Goal: Information Seeking & Learning: Compare options

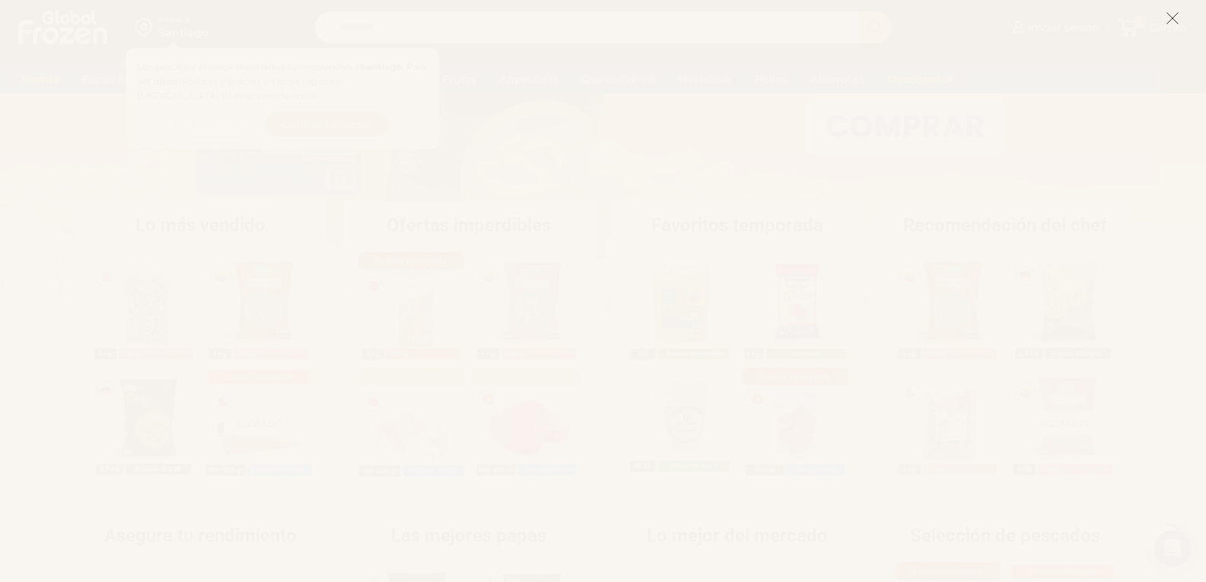
scroll to position [381, 0]
click at [1176, 11] on icon at bounding box center [1173, 18] width 14 height 14
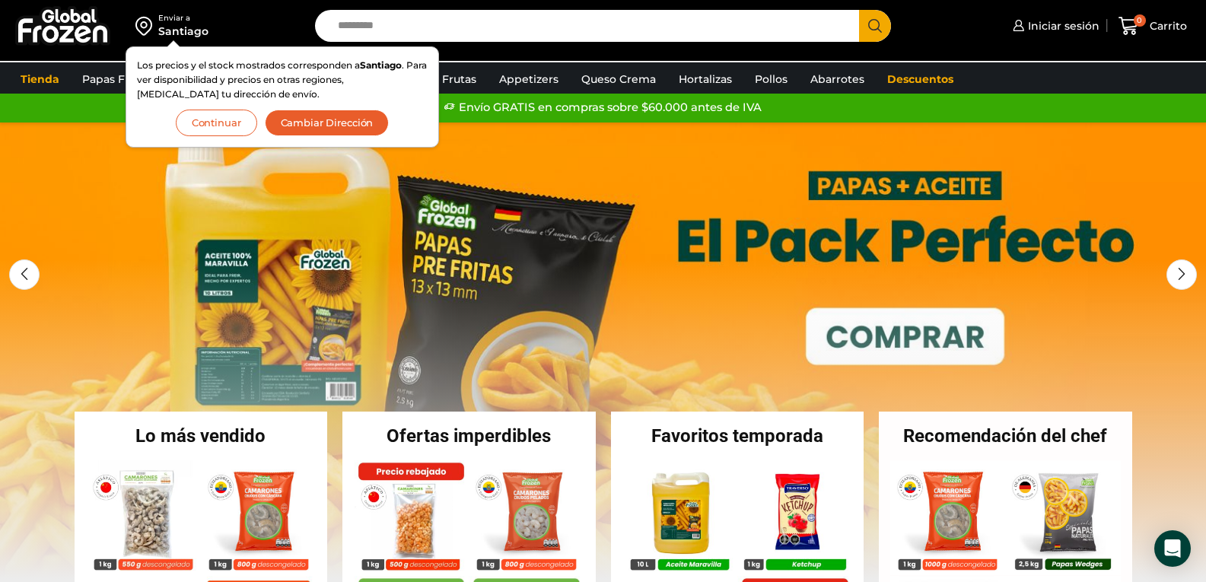
scroll to position [0, 0]
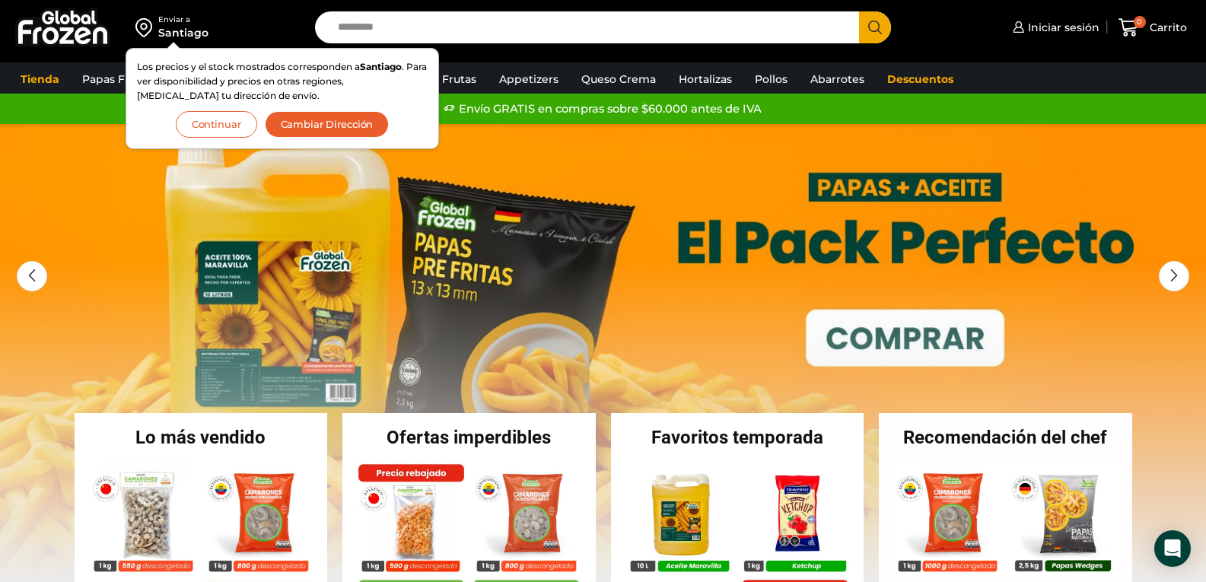
click at [236, 117] on button "Continuar" at bounding box center [216, 124] width 81 height 27
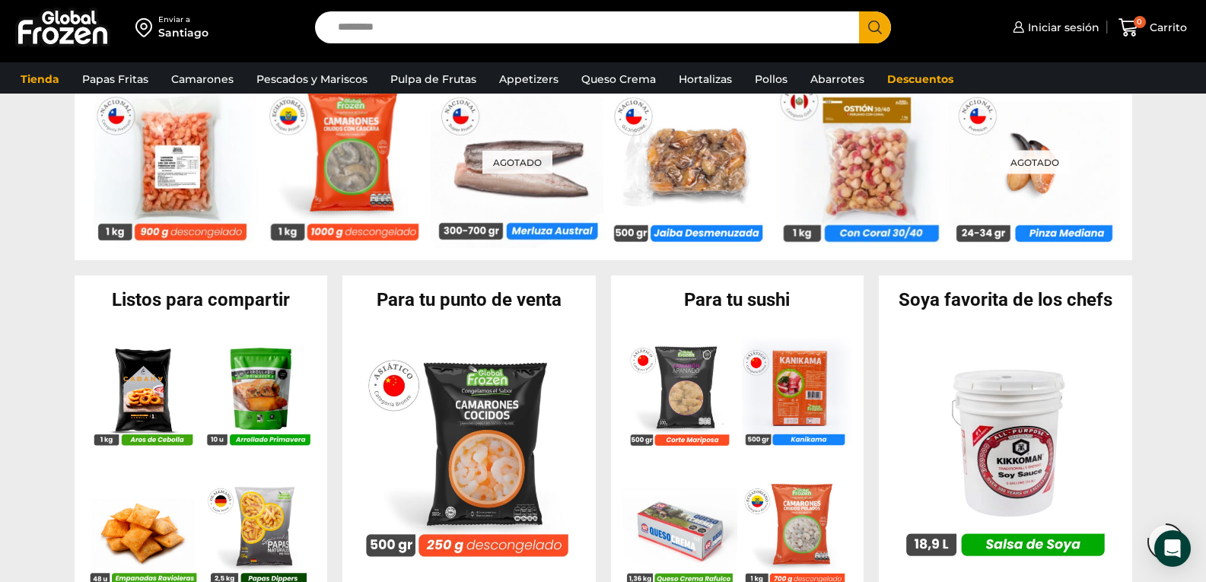
scroll to position [1294, 0]
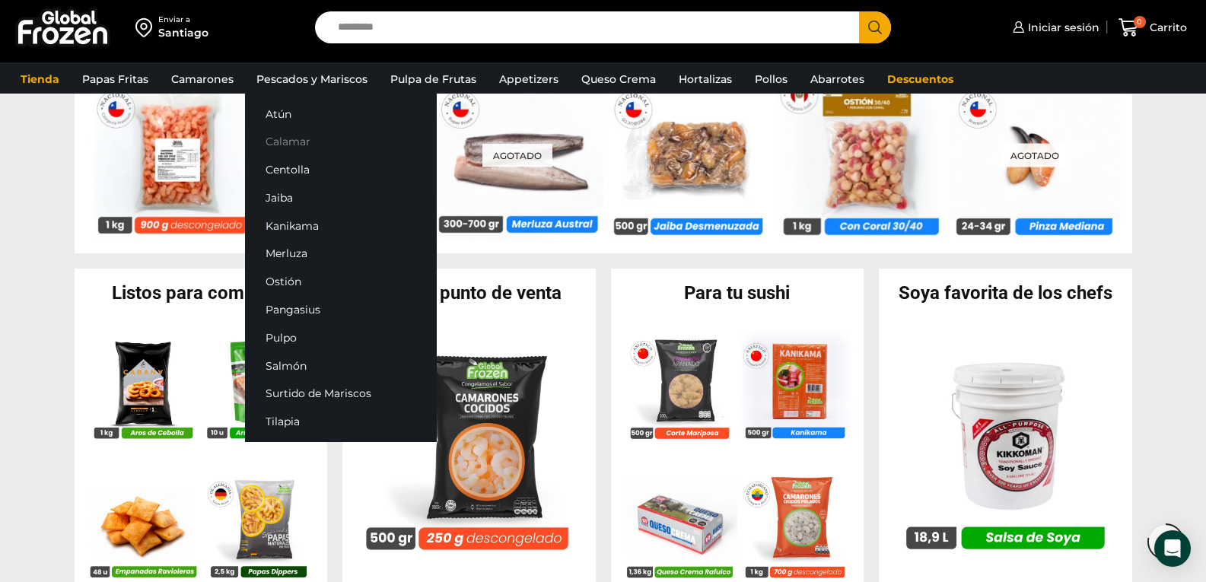
click at [285, 143] on link "Calamar" at bounding box center [341, 142] width 192 height 28
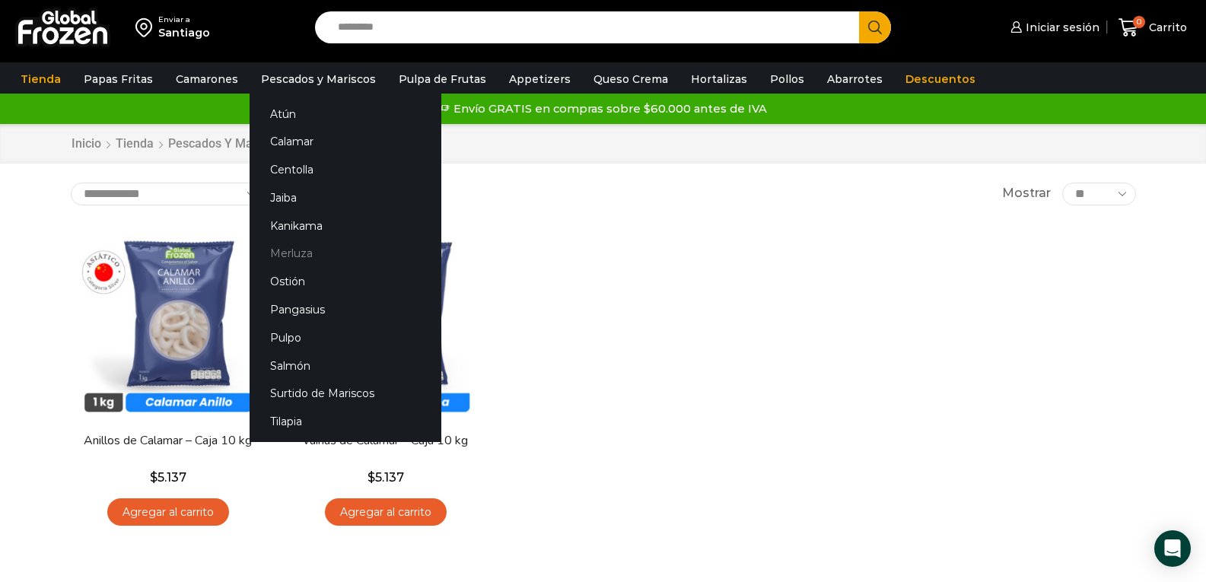
click at [285, 259] on link "Merluza" at bounding box center [346, 254] width 192 height 28
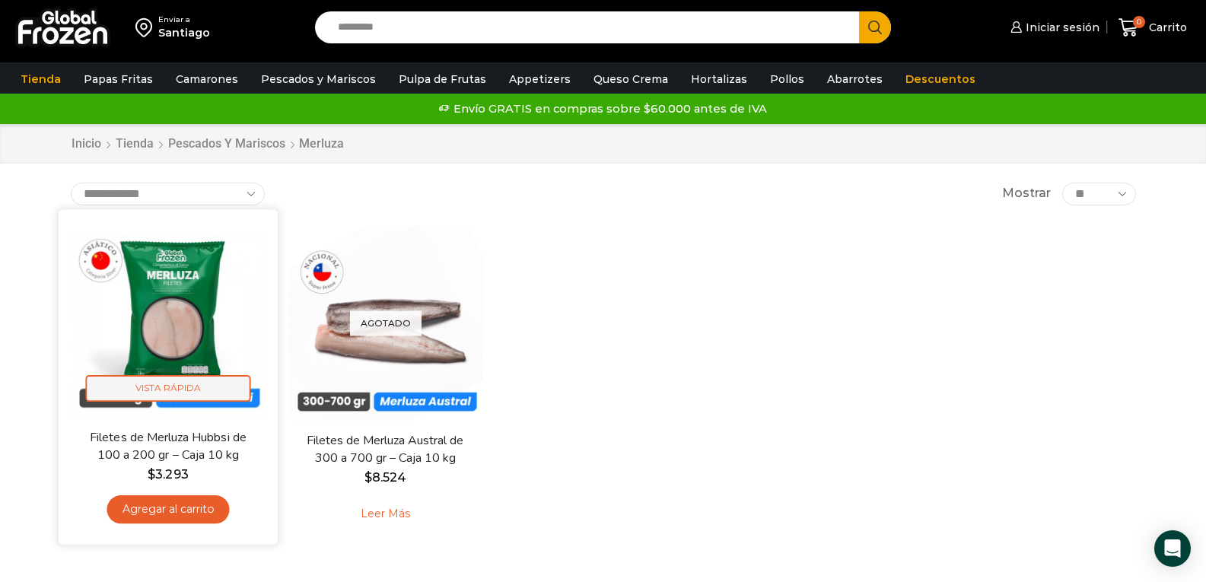
click at [196, 385] on span "Vista Rápida" at bounding box center [167, 388] width 165 height 27
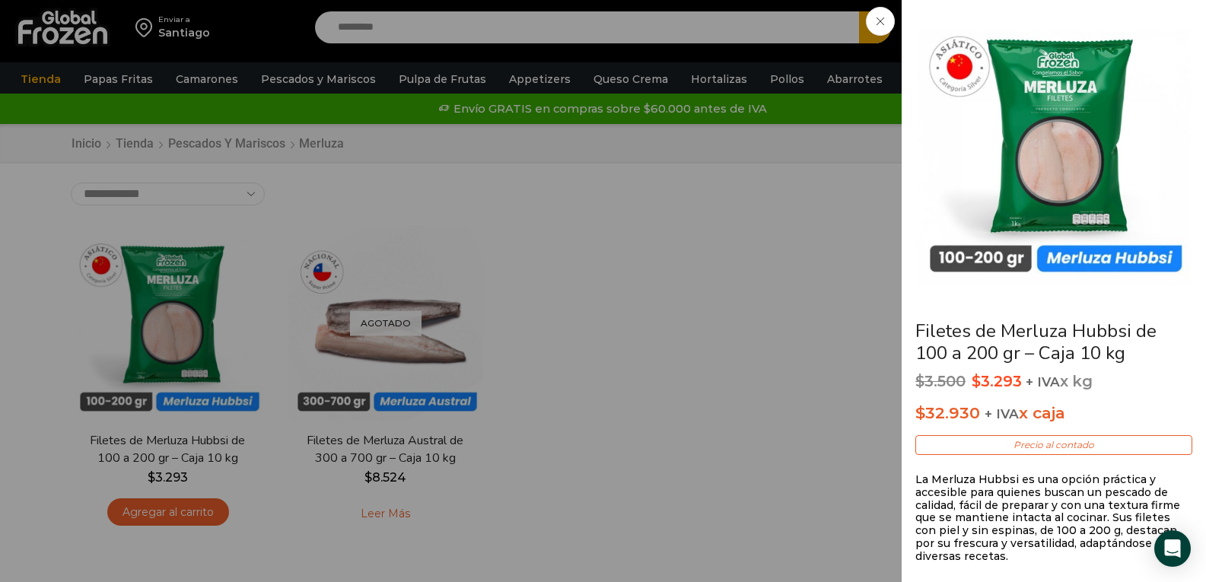
click at [637, 0] on div "Filetes de Merluza Hubbsi de 100 a 200 gr – Caja 10 kg $ 3.500 Original price w…" at bounding box center [603, 0] width 1206 height 0
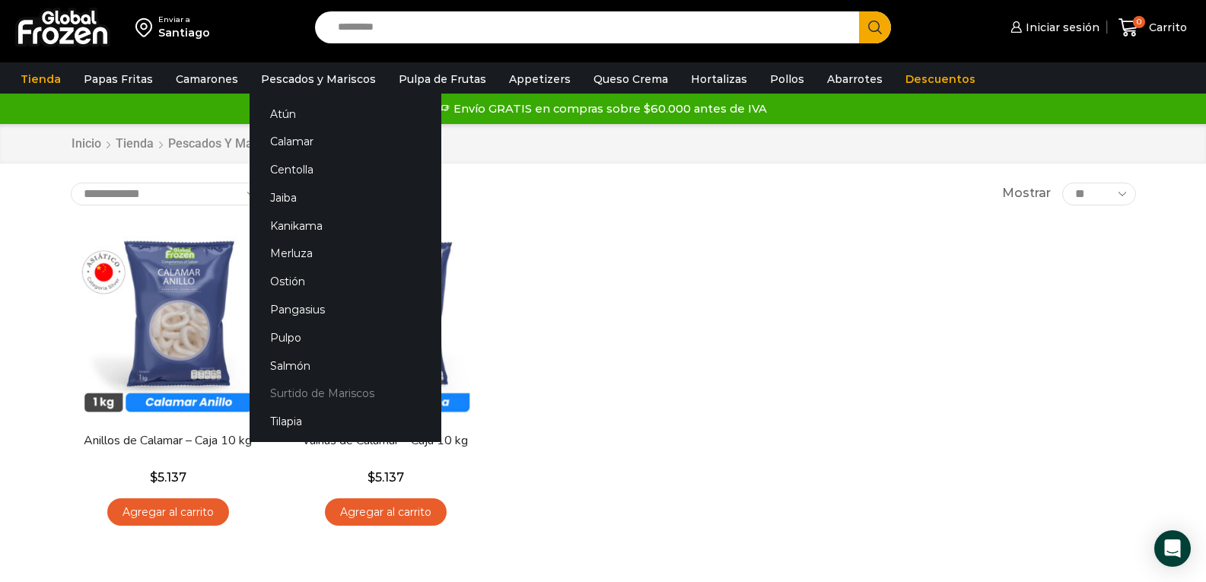
click at [330, 390] on link "Surtido de Mariscos" at bounding box center [346, 394] width 192 height 28
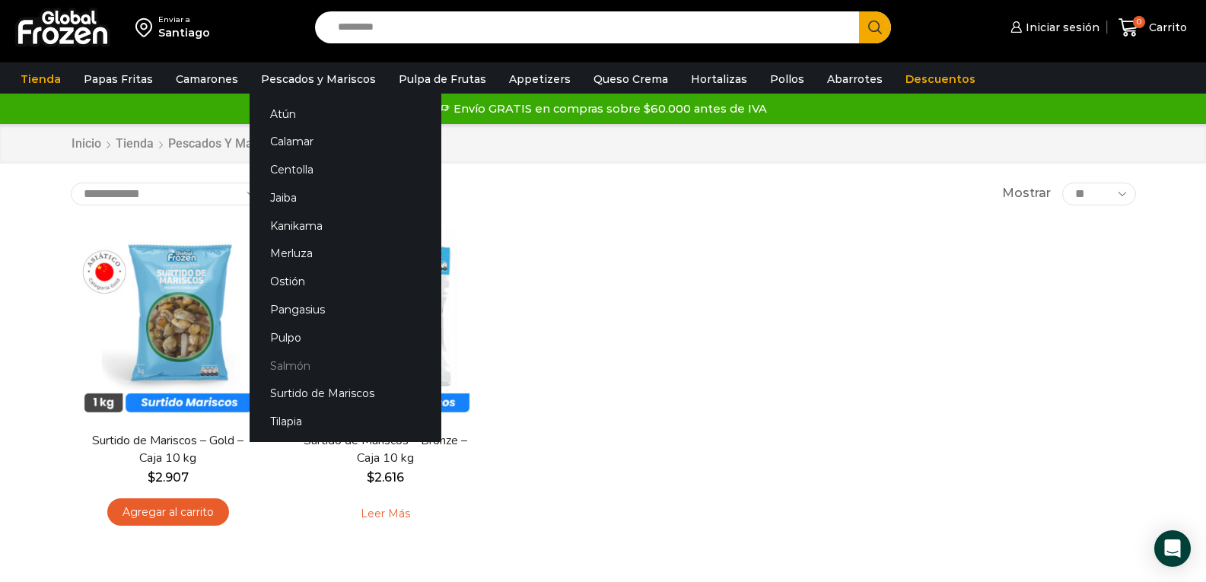
click at [276, 360] on link "Salmón" at bounding box center [346, 366] width 192 height 28
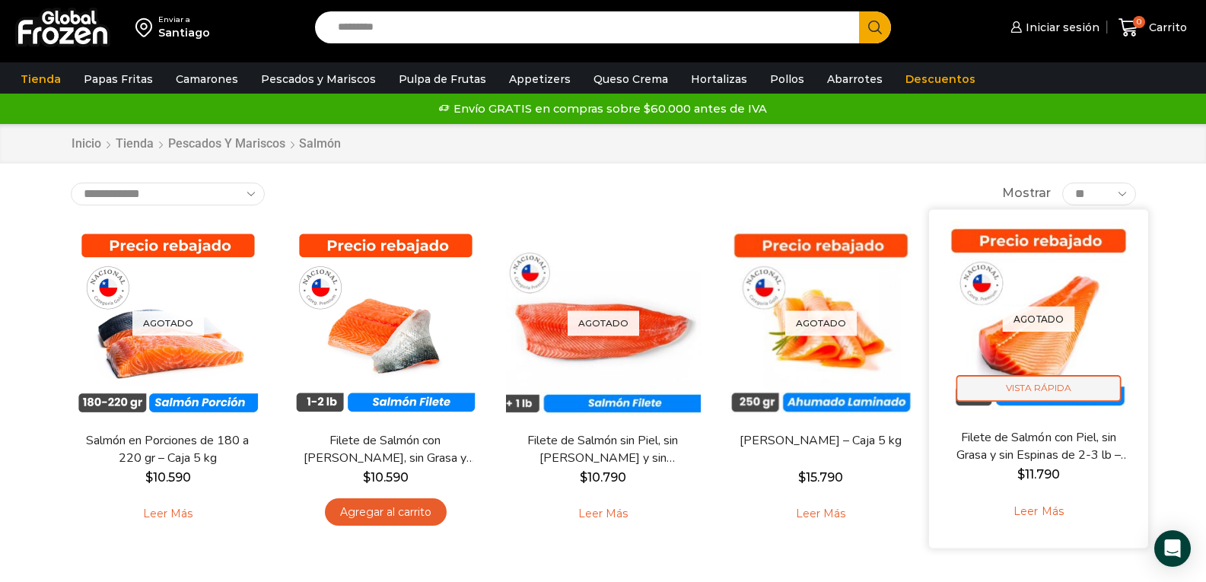
click at [1044, 389] on span "Vista Rápida" at bounding box center [1038, 388] width 165 height 27
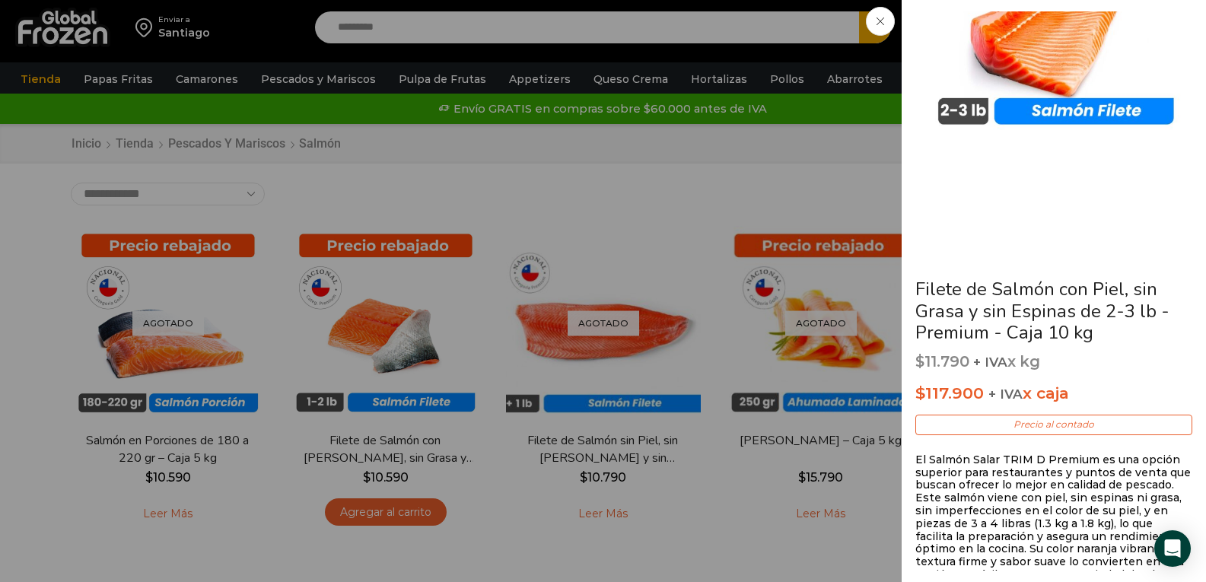
scroll to position [152, 0]
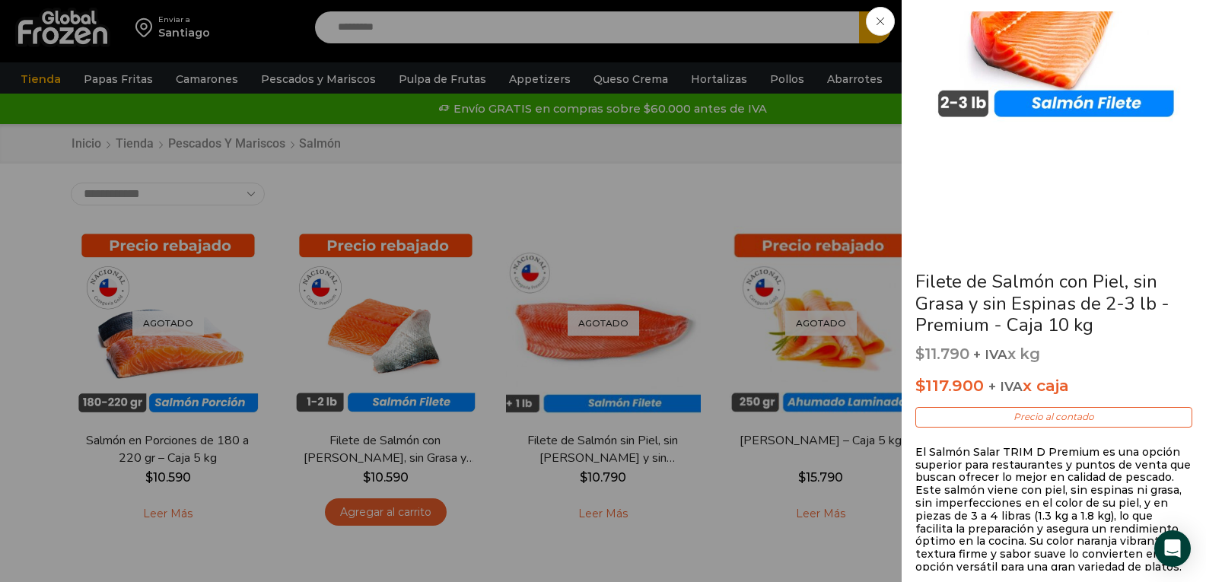
click at [1119, 365] on div "Filete de Salmón con Piel, sin Grasa y sin Espinas de 2-3 lb - Premium - Caja 1…" at bounding box center [1054, 339] width 277 height 961
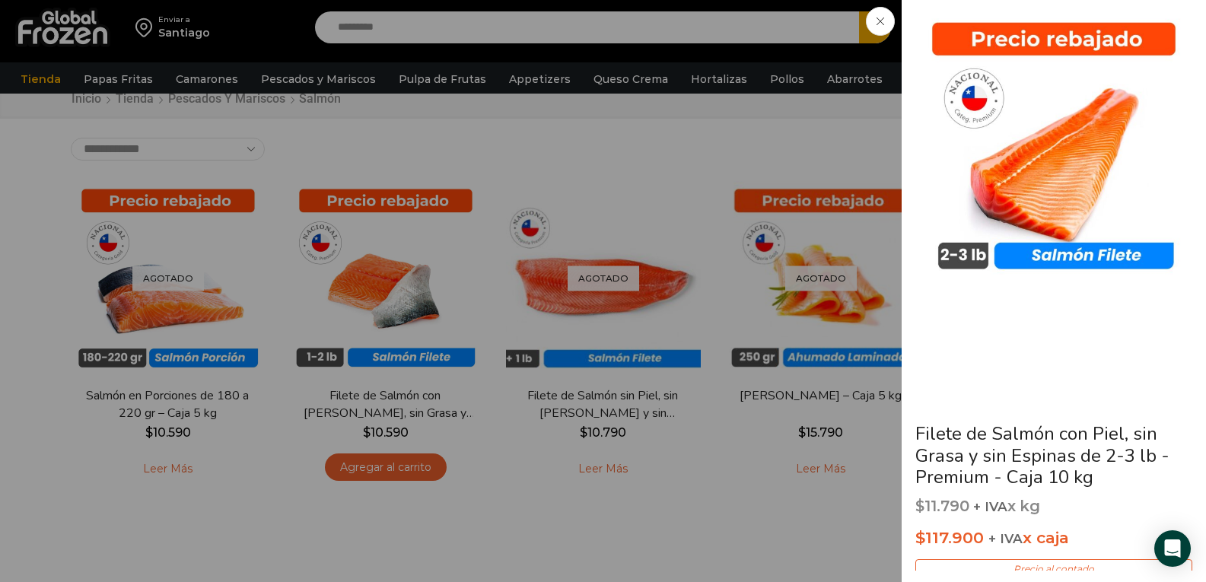
scroll to position [76, 0]
